Goal: Transaction & Acquisition: Obtain resource

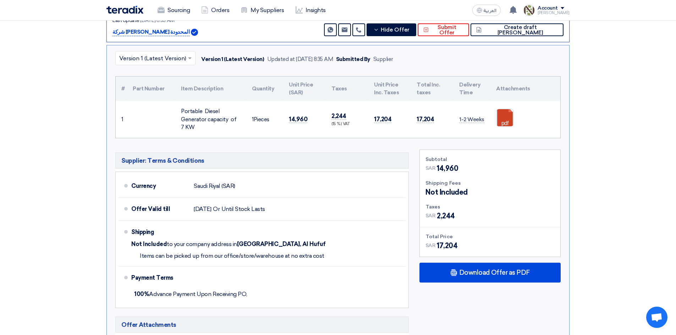
scroll to position [244, 0]
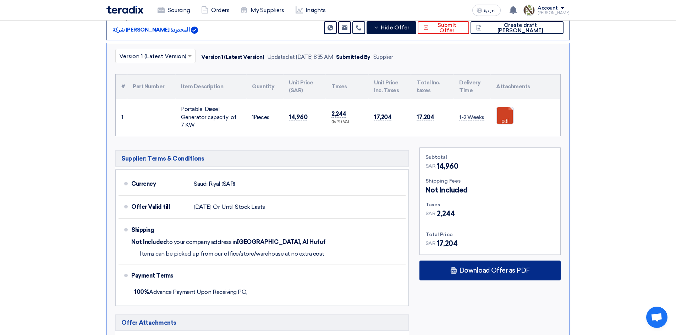
click at [482, 275] on div "Download Offer as PDF" at bounding box center [489, 271] width 141 height 20
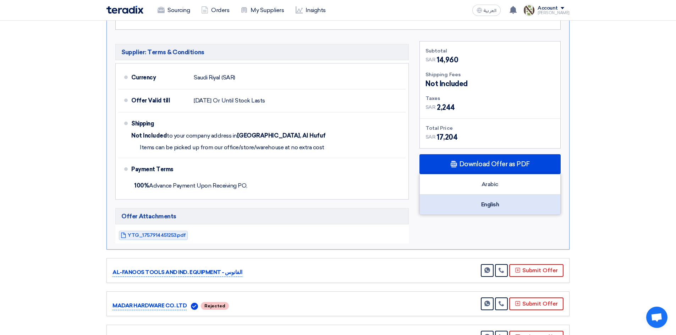
click at [484, 209] on div "English" at bounding box center [490, 205] width 140 height 20
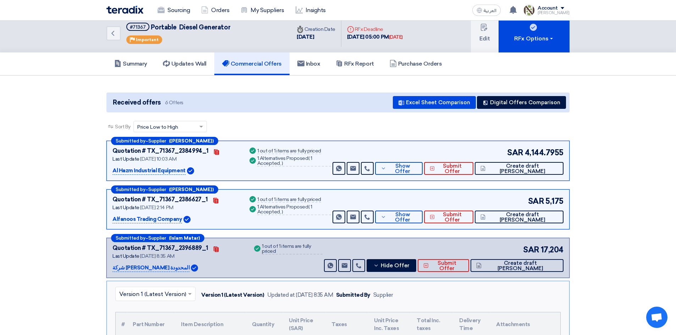
scroll to position [0, 0]
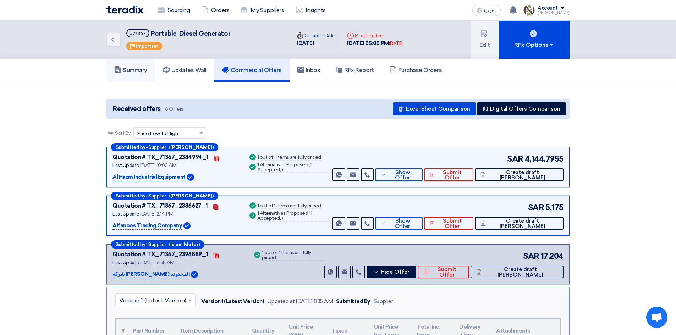
click at [137, 69] on h5 "Summary" at bounding box center [130, 70] width 33 height 7
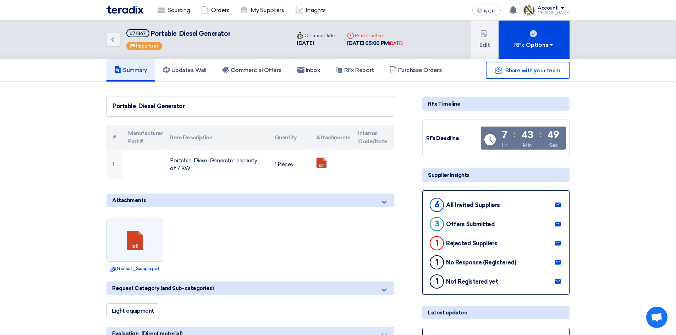
click at [123, 12] on img at bounding box center [124, 10] width 37 height 8
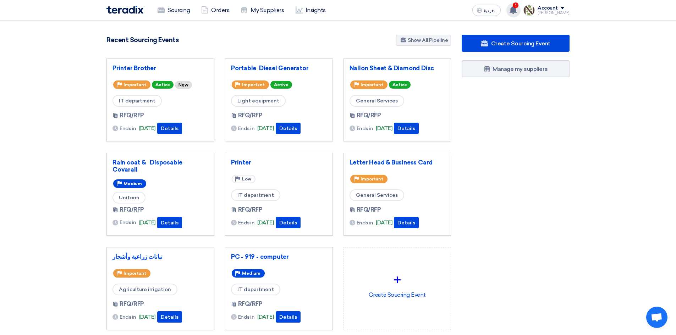
click at [517, 11] on use at bounding box center [512, 10] width 7 height 8
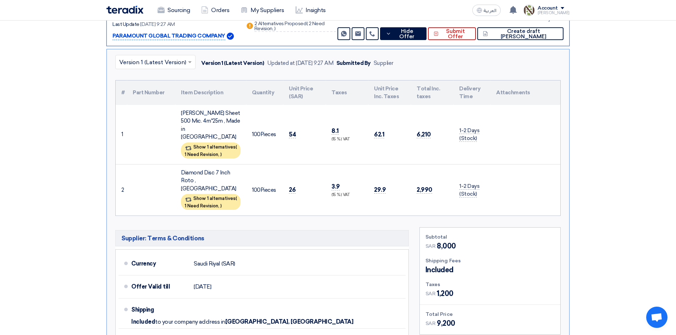
scroll to position [148, 0]
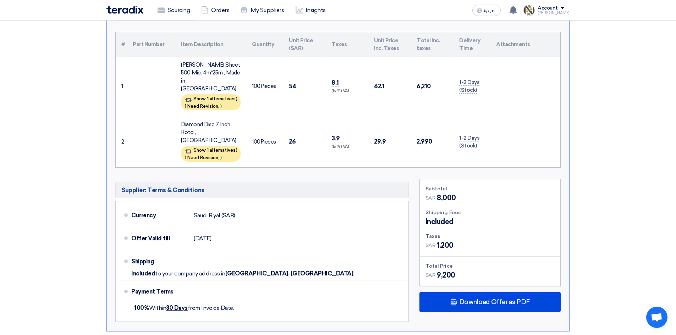
scroll to position [219, 0]
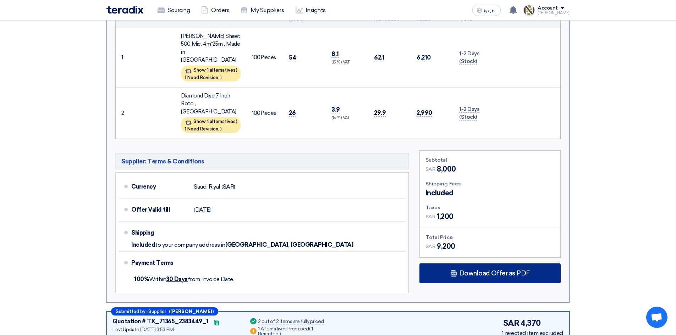
click at [497, 270] on span "Download Offer as PDF" at bounding box center [494, 273] width 71 height 6
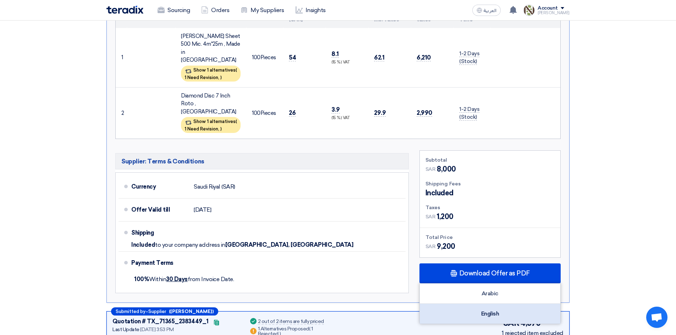
click at [484, 304] on div "English" at bounding box center [490, 314] width 140 height 20
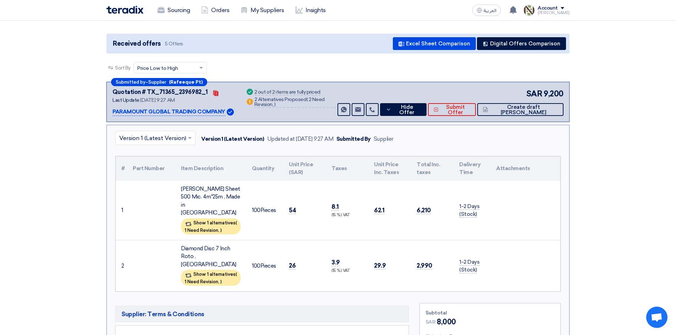
scroll to position [0, 0]
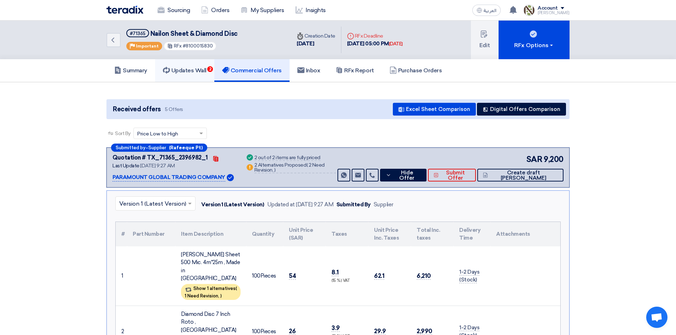
click at [189, 72] on h5 "Updates Wall 2" at bounding box center [185, 70] width 44 height 7
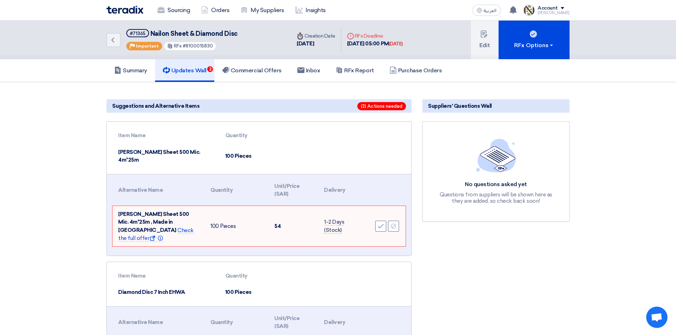
click at [123, 9] on img at bounding box center [124, 10] width 37 height 8
